Goal: Transaction & Acquisition: Purchase product/service

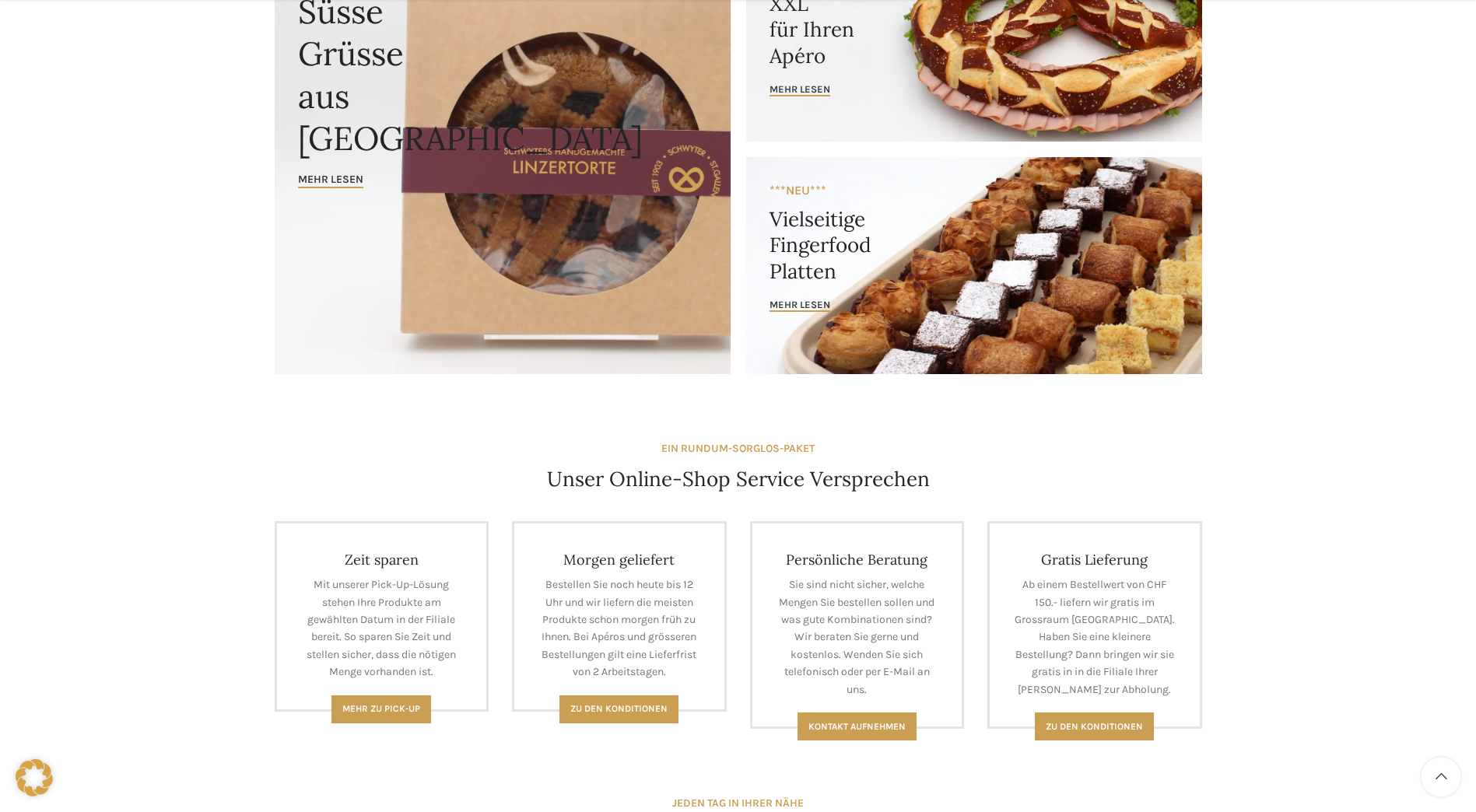
scroll to position [233, 0]
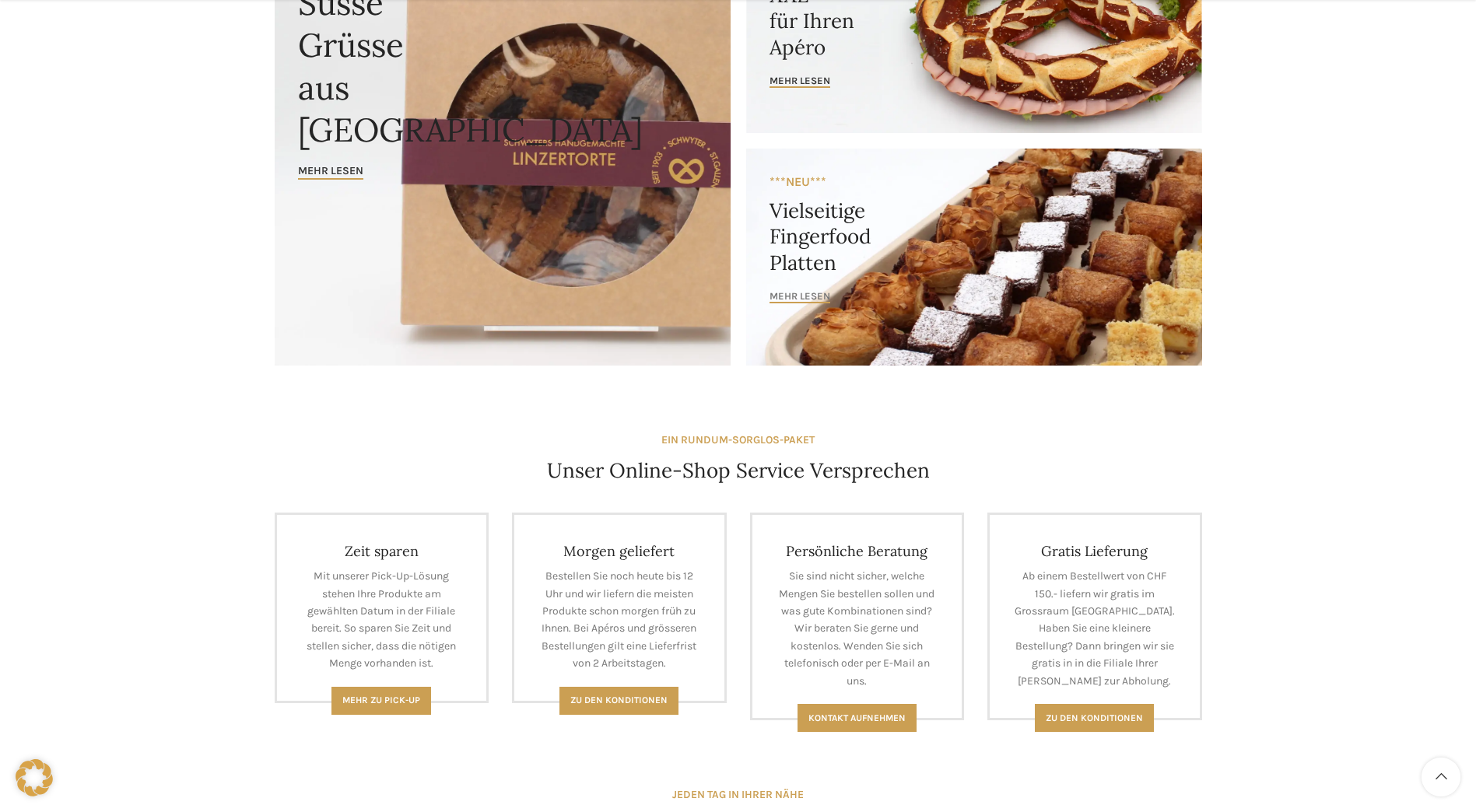
click at [800, 294] on span "mehr lesen" at bounding box center [800, 296] width 61 height 13
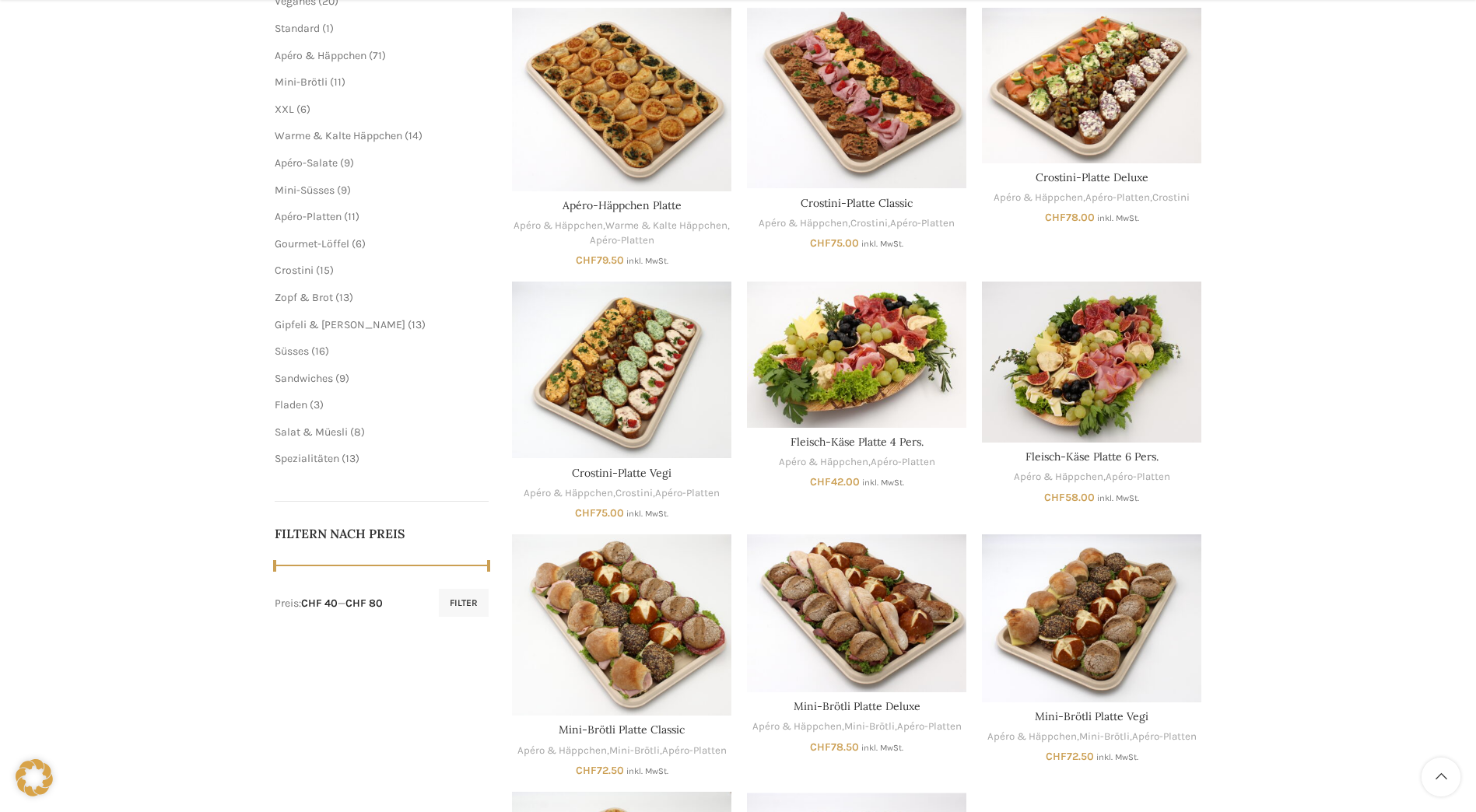
scroll to position [311, 0]
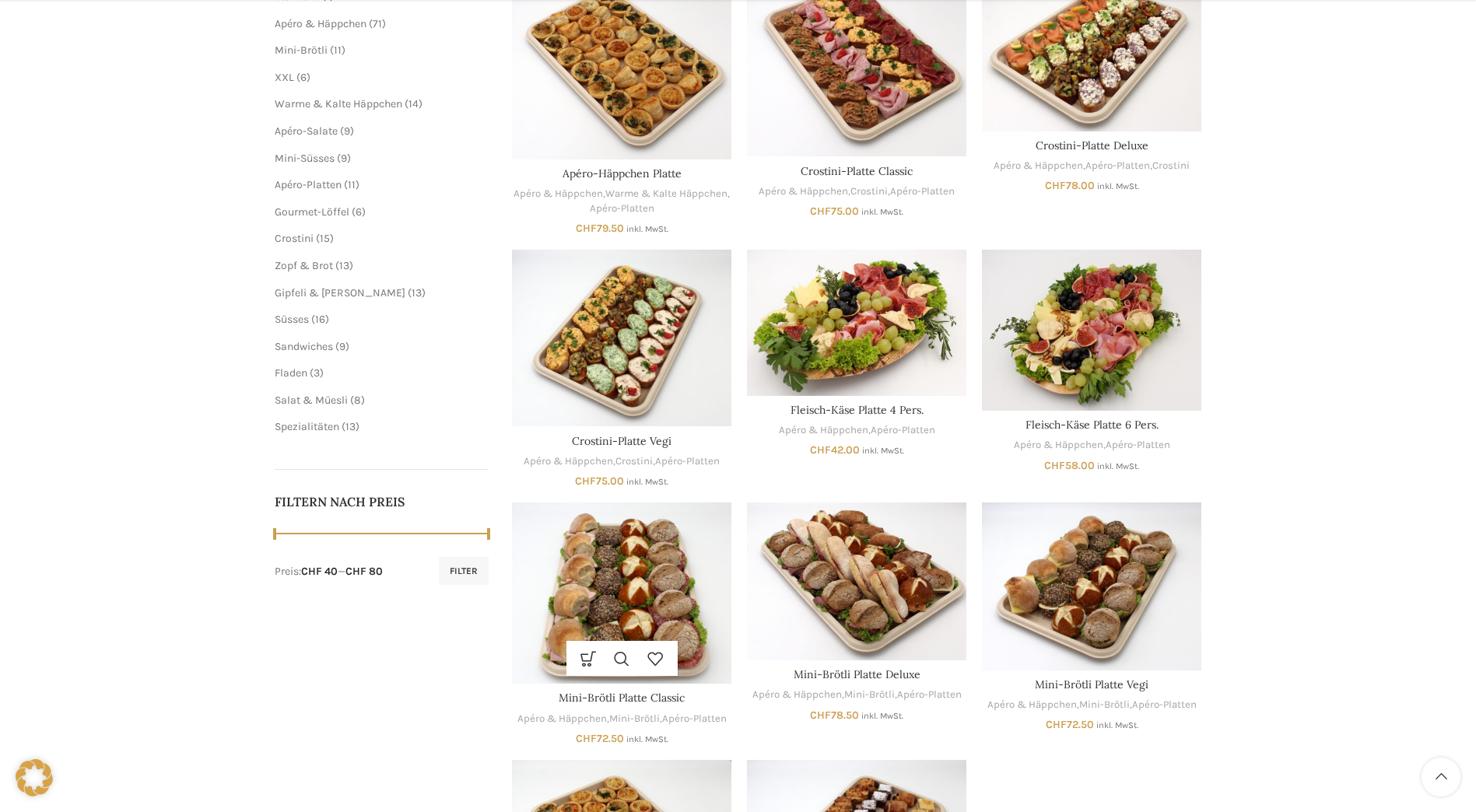
click at [680, 617] on img "Mini-Brötli Platte Classic" at bounding box center [621, 593] width 220 height 182
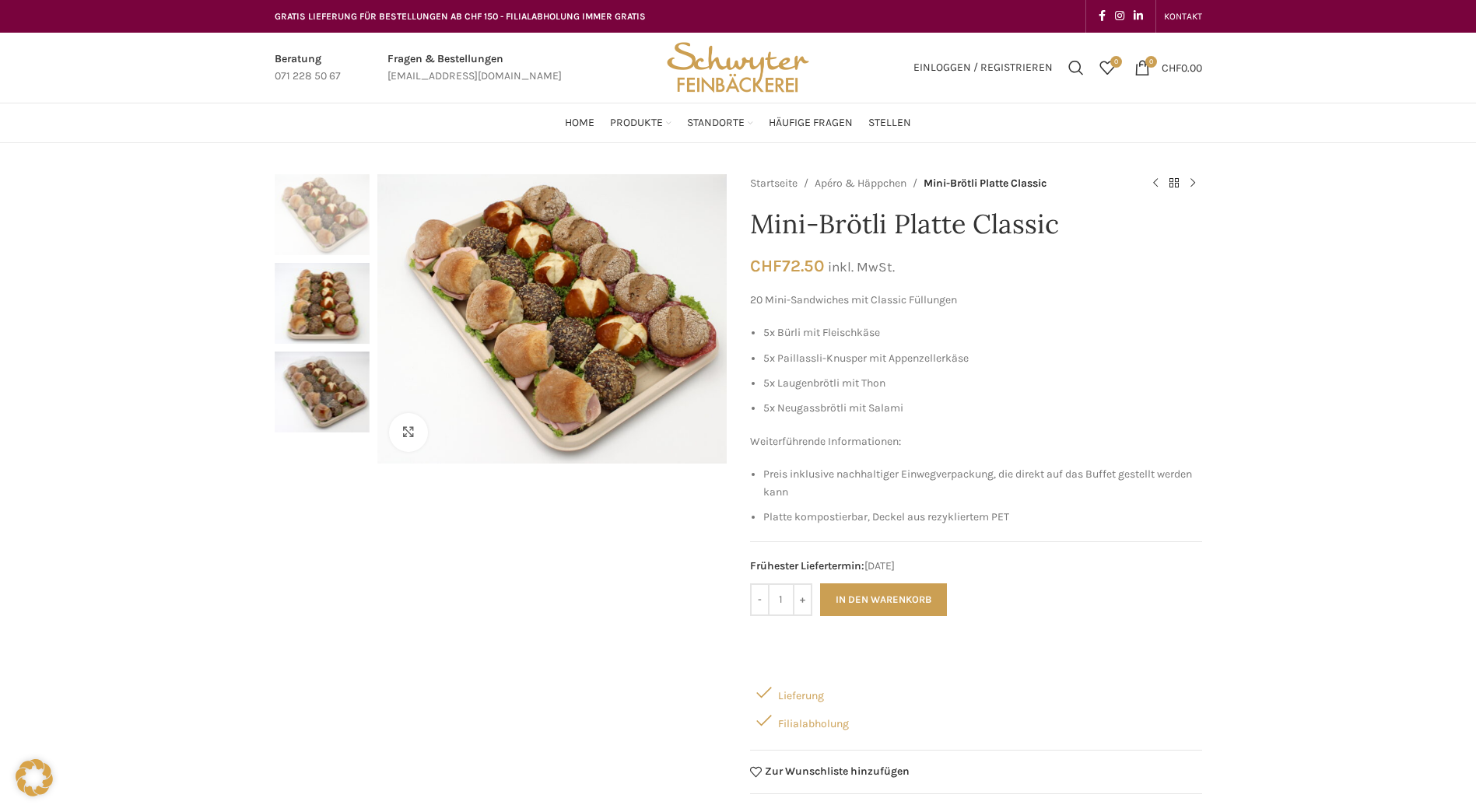
click at [1031, 560] on div "Frühester Liefertermin: 02.10.2025" at bounding box center [976, 557] width 452 height 33
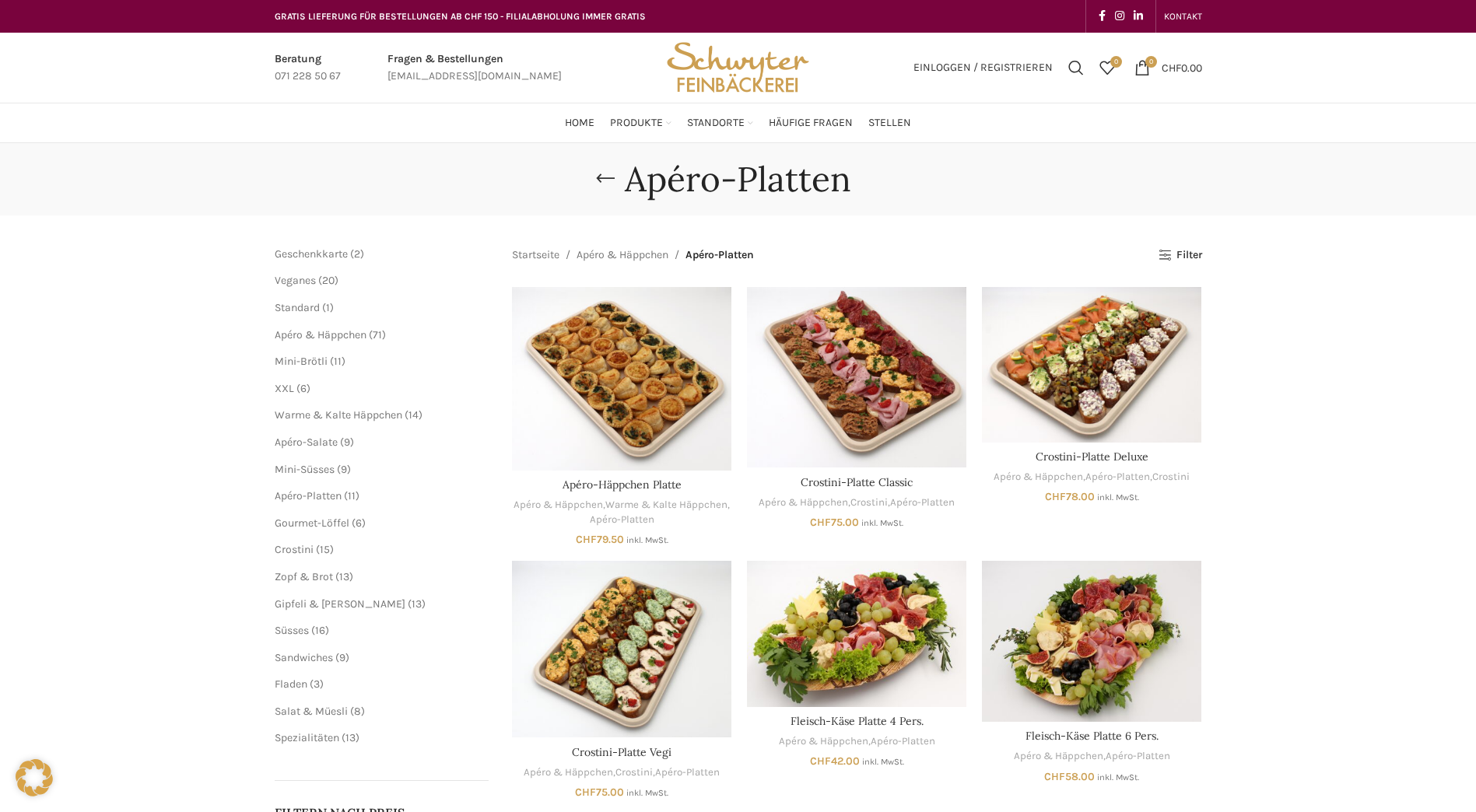
scroll to position [311, 0]
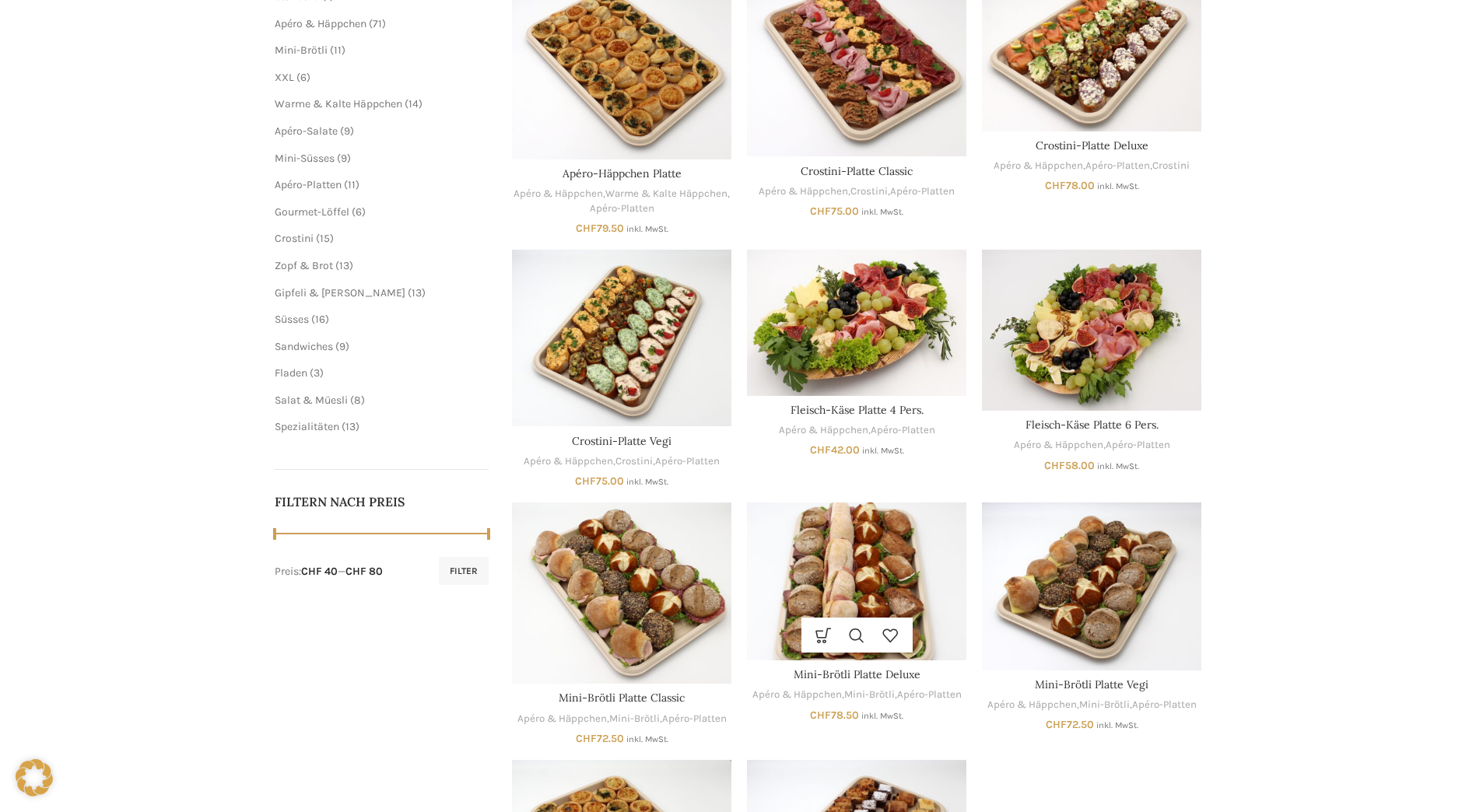
click at [875, 540] on img "Mini-Brötli Platte Deluxe" at bounding box center [856, 581] width 220 height 158
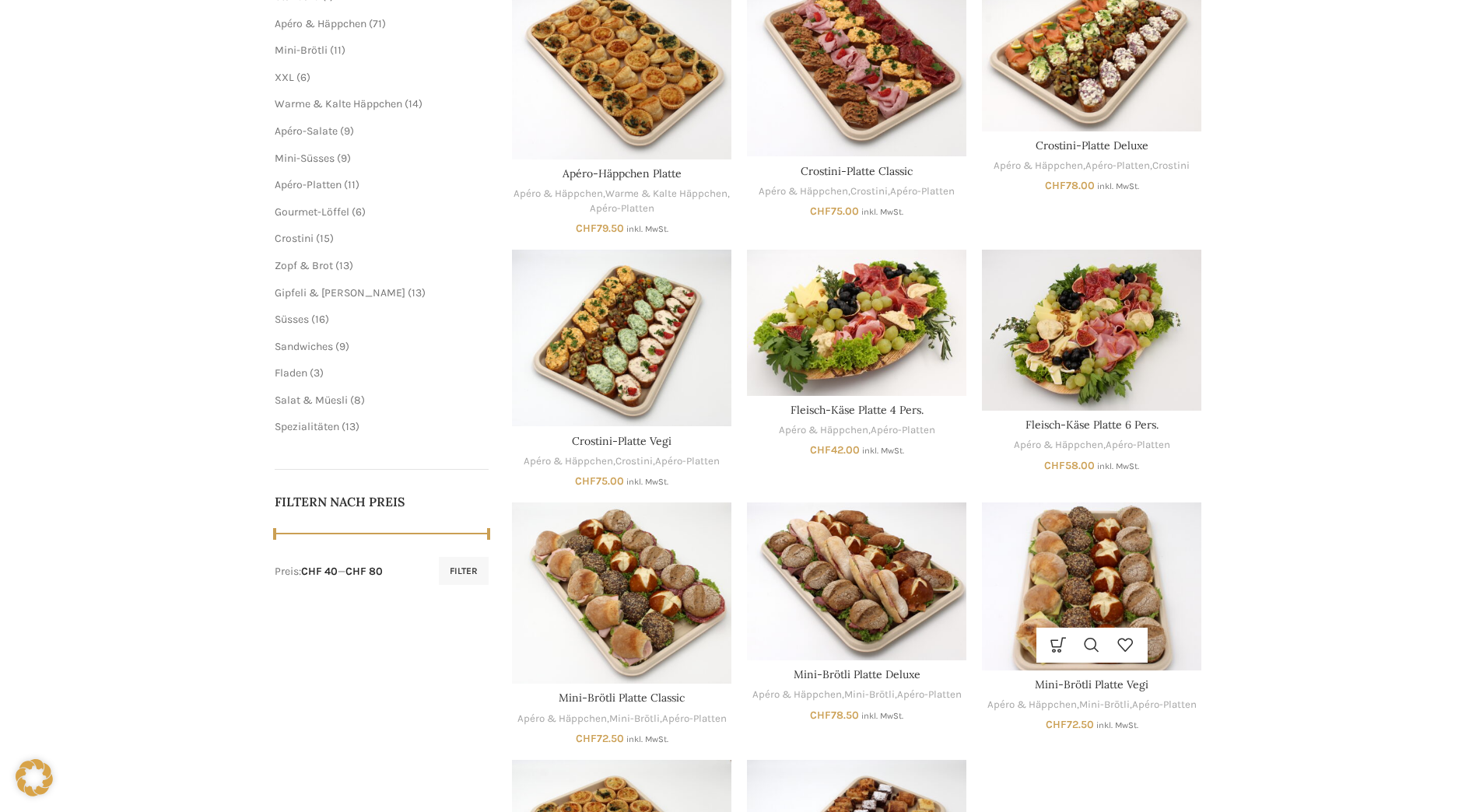
click at [1114, 576] on img "Mini-Brötli Platte Vegi" at bounding box center [1092, 586] width 220 height 168
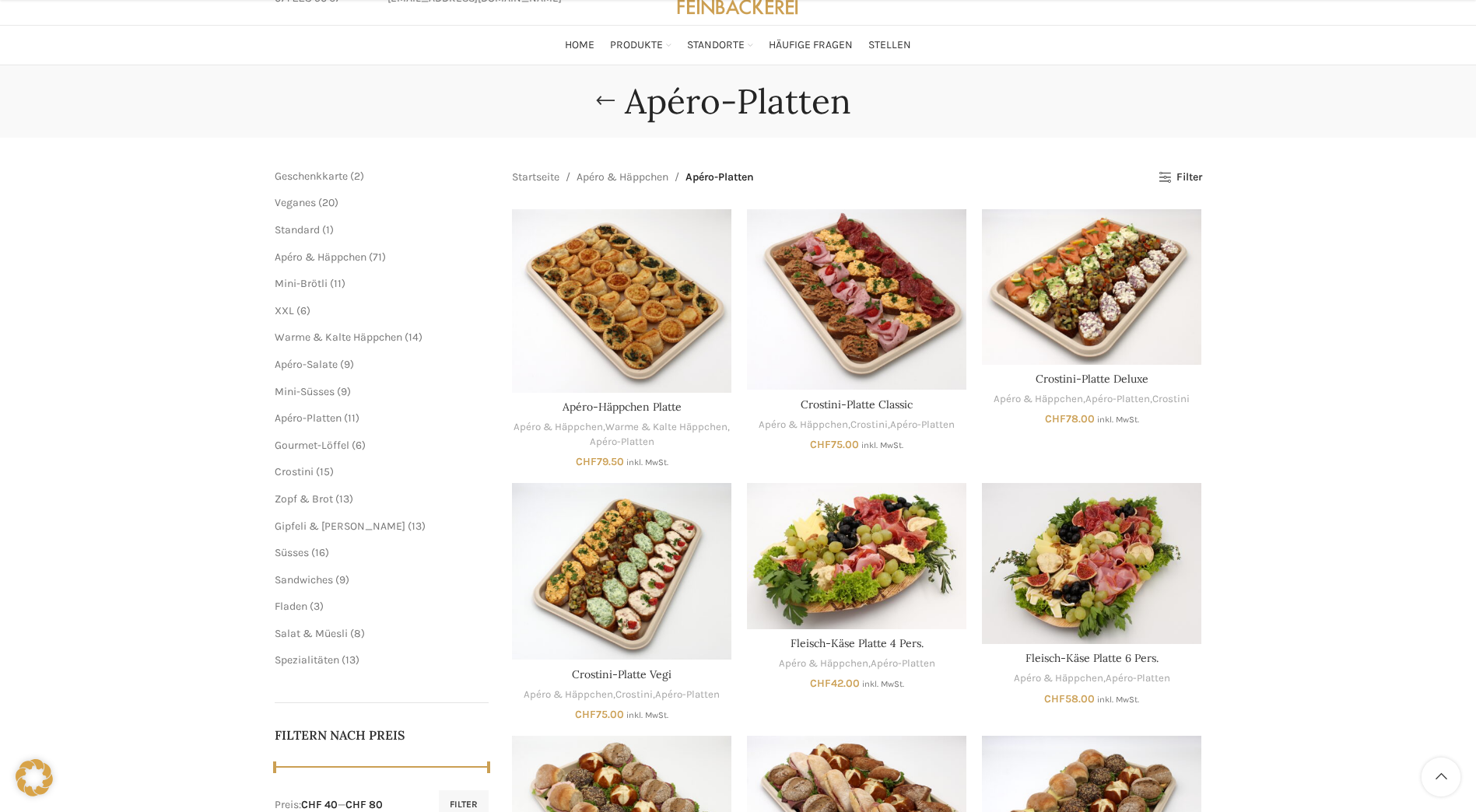
scroll to position [311, 0]
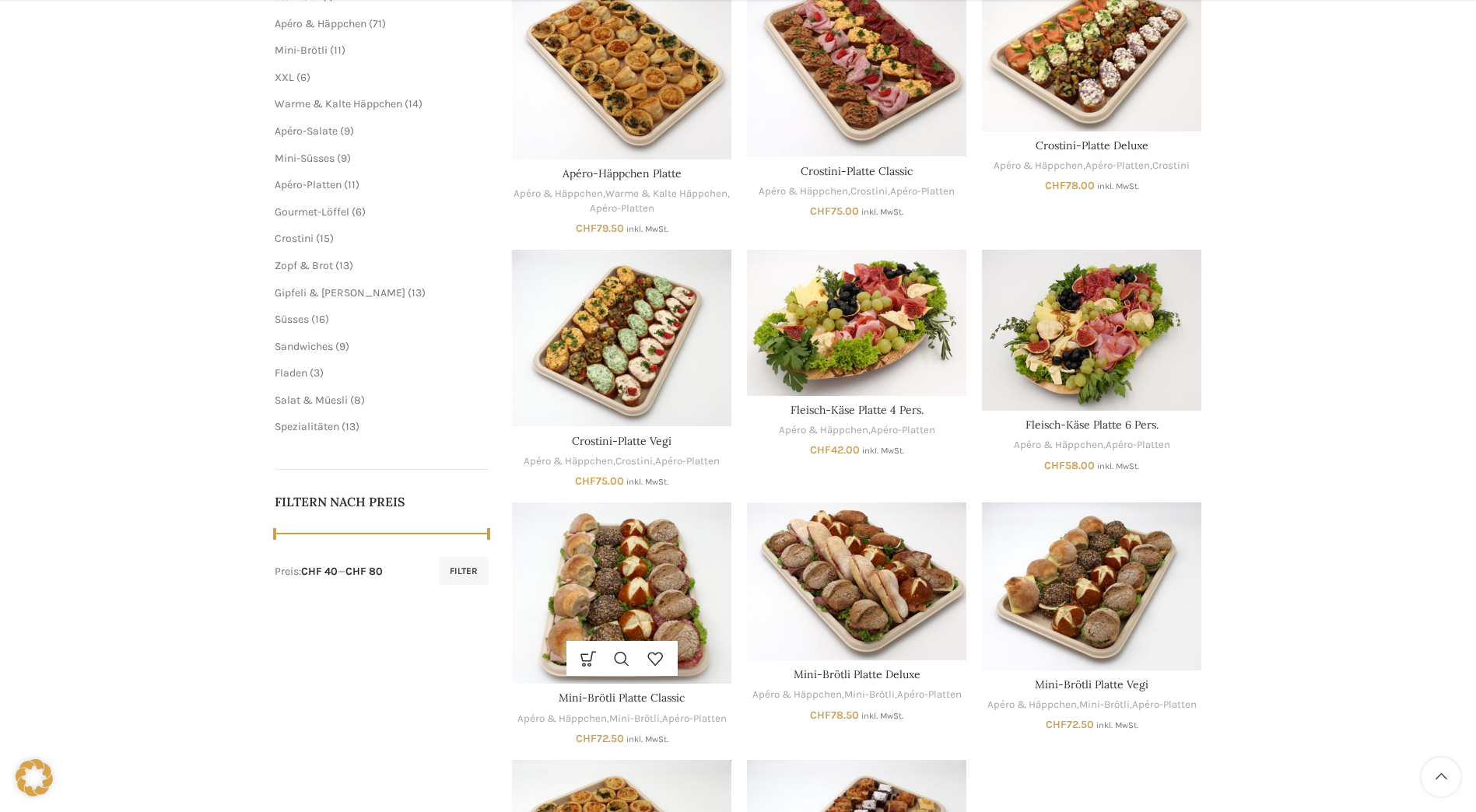
click at [642, 616] on img "Mini-Brötli Platte Classic" at bounding box center [621, 593] width 220 height 182
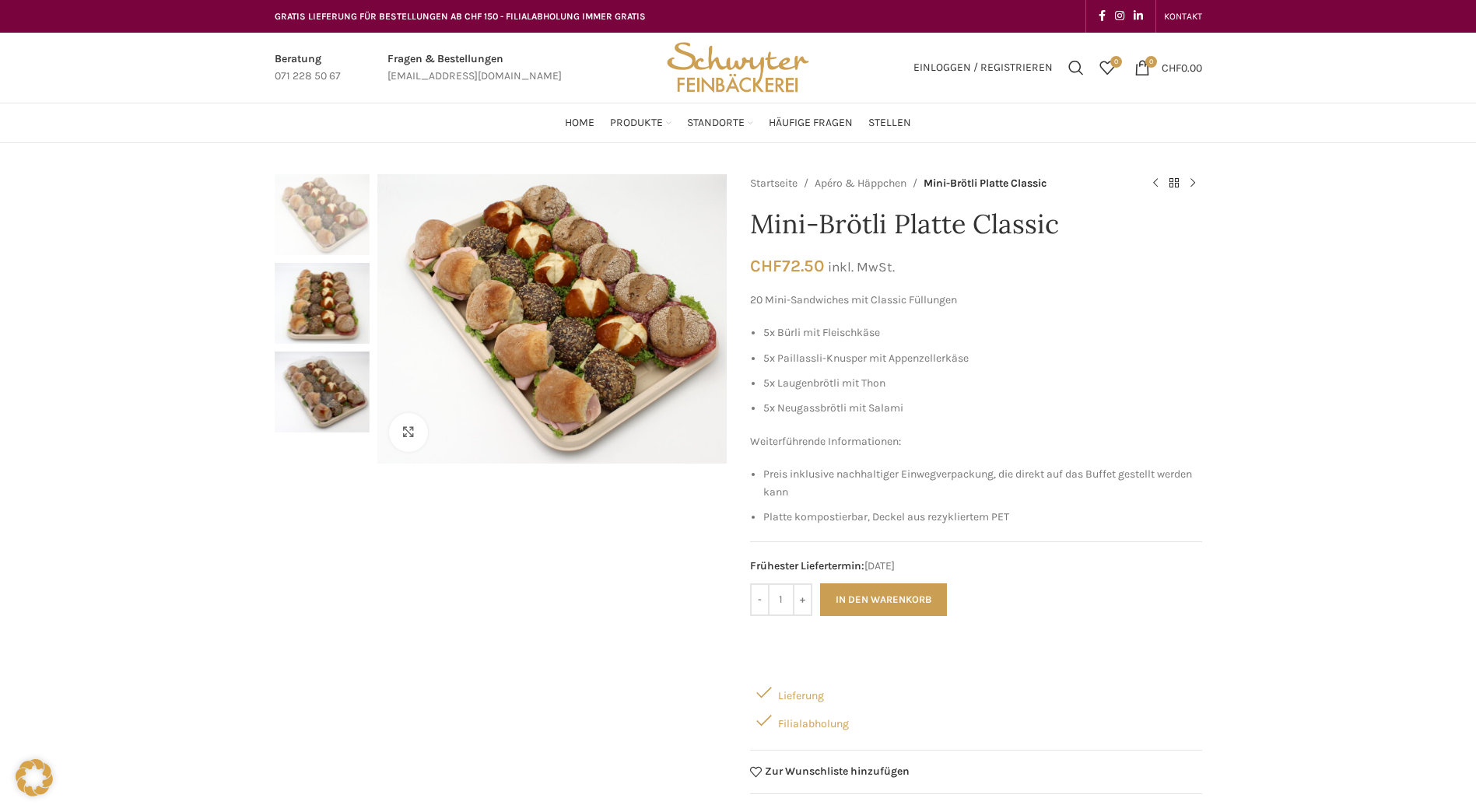
click at [323, 290] on img "2 / 3" at bounding box center [323, 303] width 95 height 81
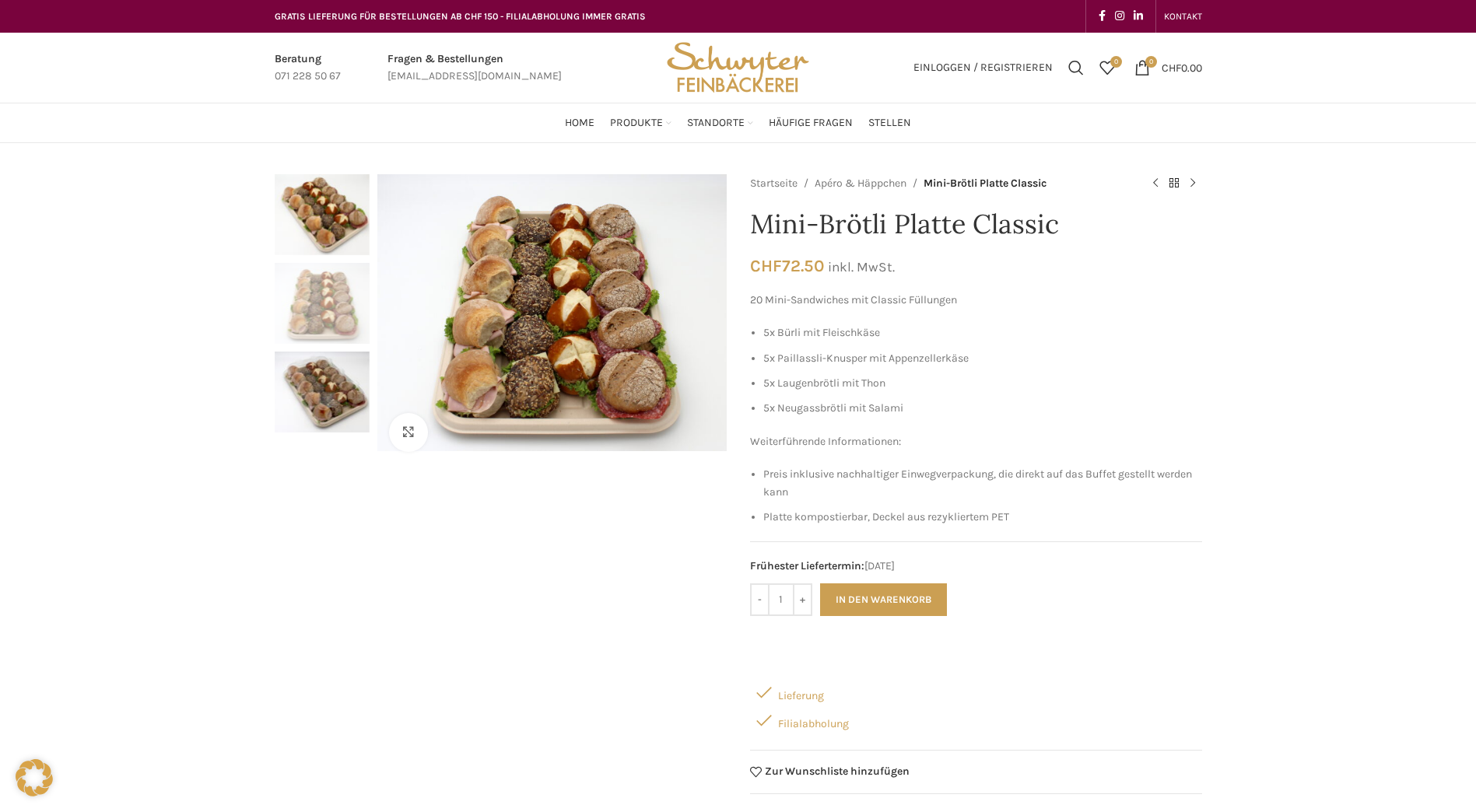
click at [324, 379] on img "3 / 3" at bounding box center [323, 391] width 95 height 81
